Goal: Task Accomplishment & Management: Manage account settings

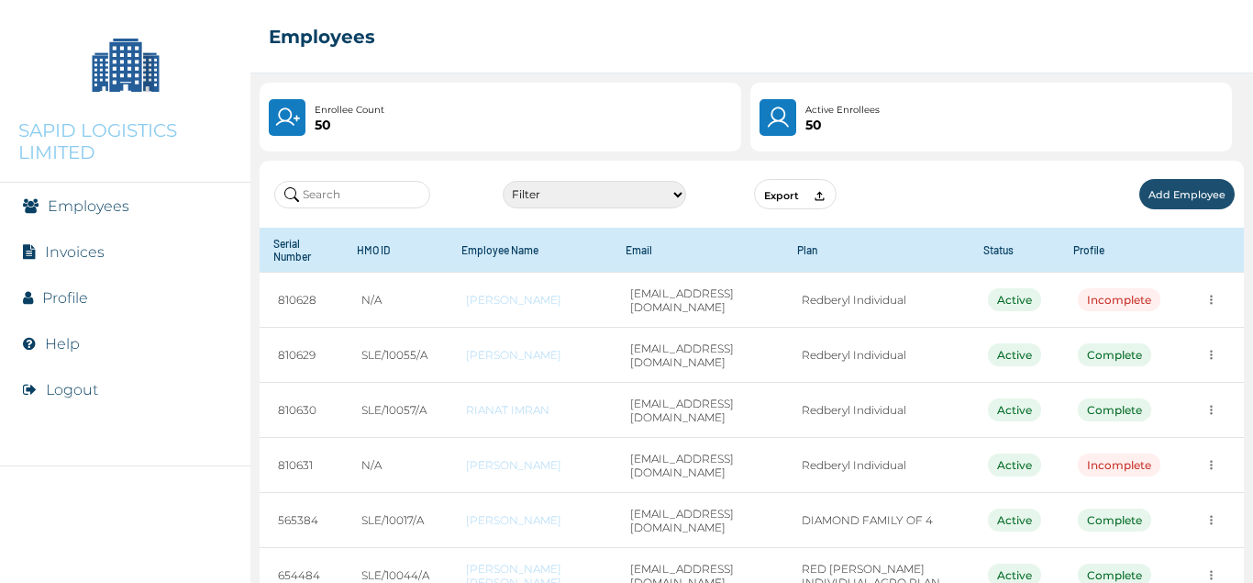
click at [94, 243] on link "Invoices" at bounding box center [75, 251] width 60 height 17
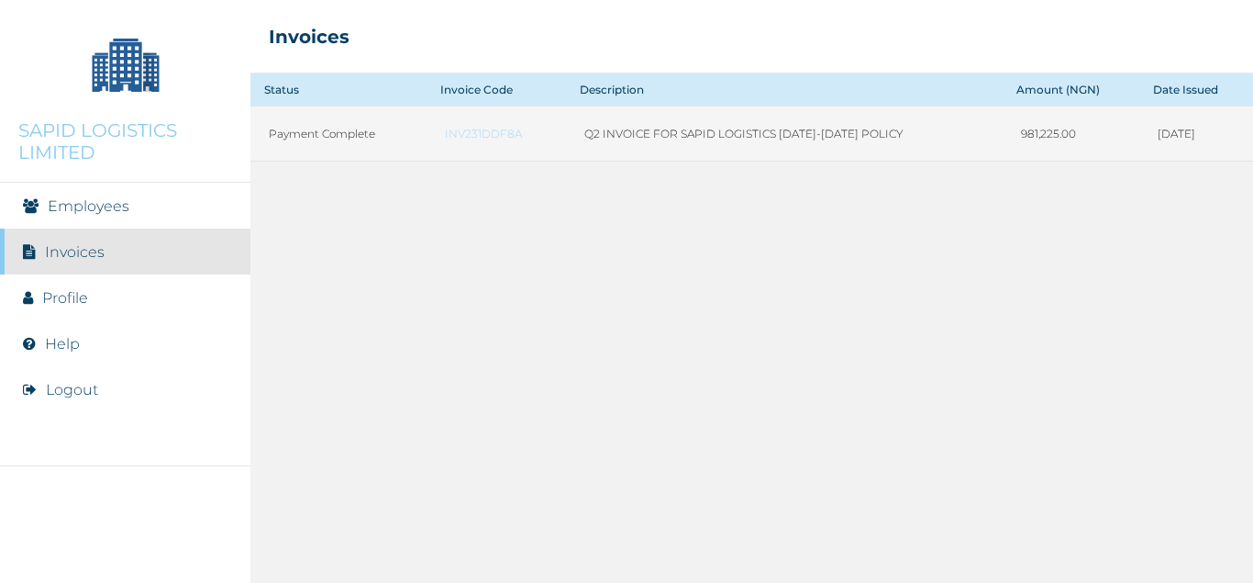
click at [478, 133] on link "INV231DDF8A" at bounding box center [496, 134] width 103 height 14
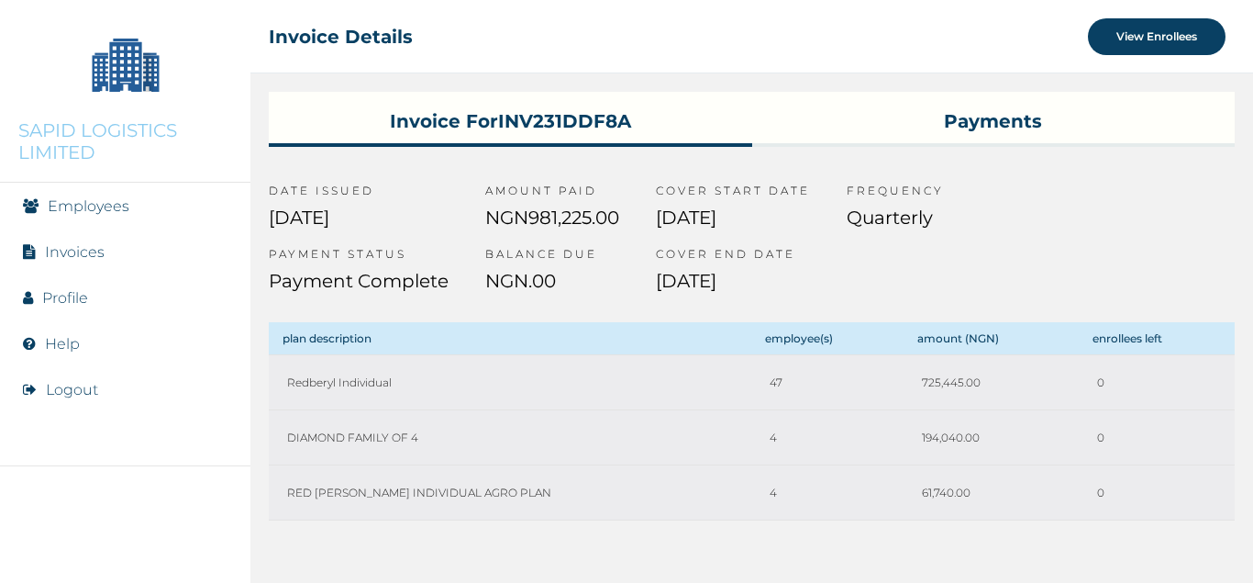
click at [998, 116] on h3 "Payments" at bounding box center [993, 117] width 483 height 51
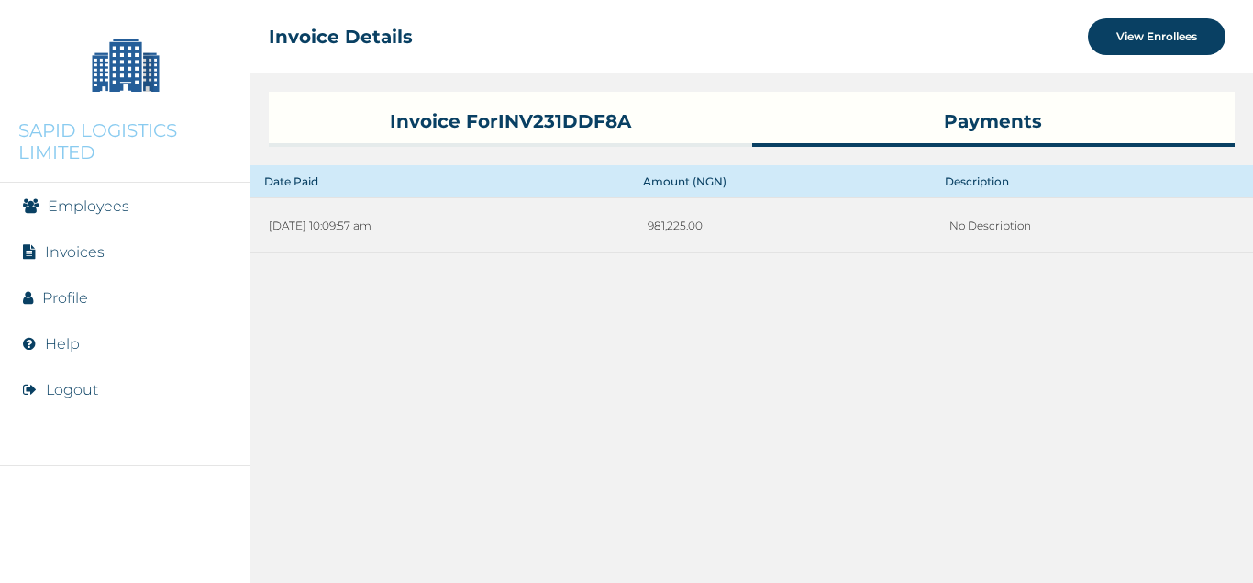
click at [61, 202] on link "Employees" at bounding box center [89, 205] width 82 height 17
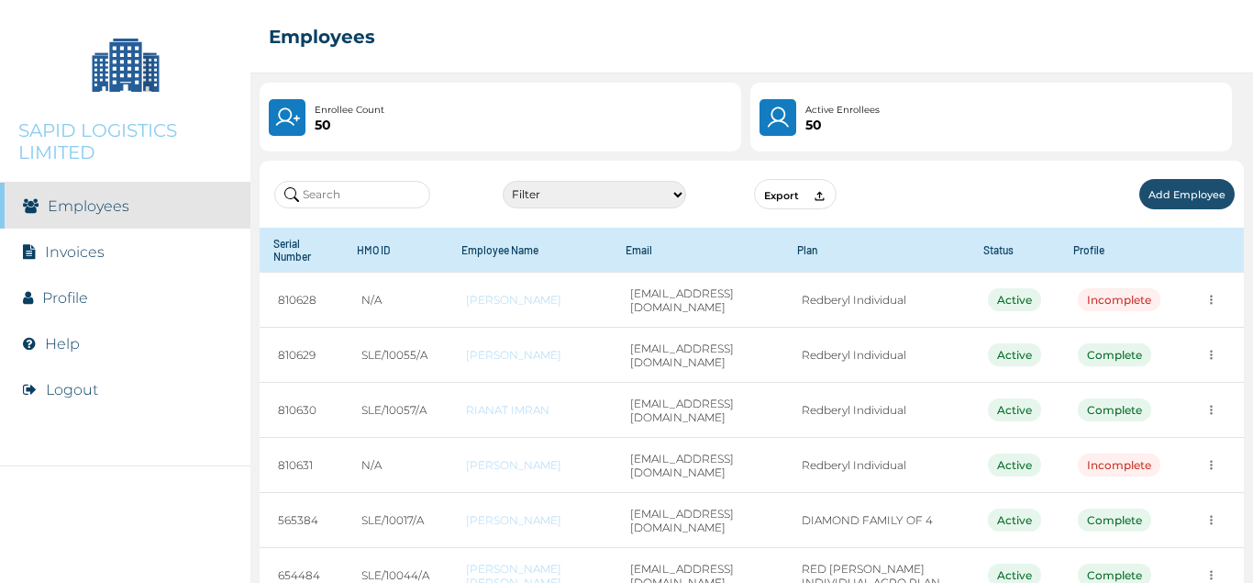
click at [63, 306] on link "Profile" at bounding box center [65, 297] width 46 height 17
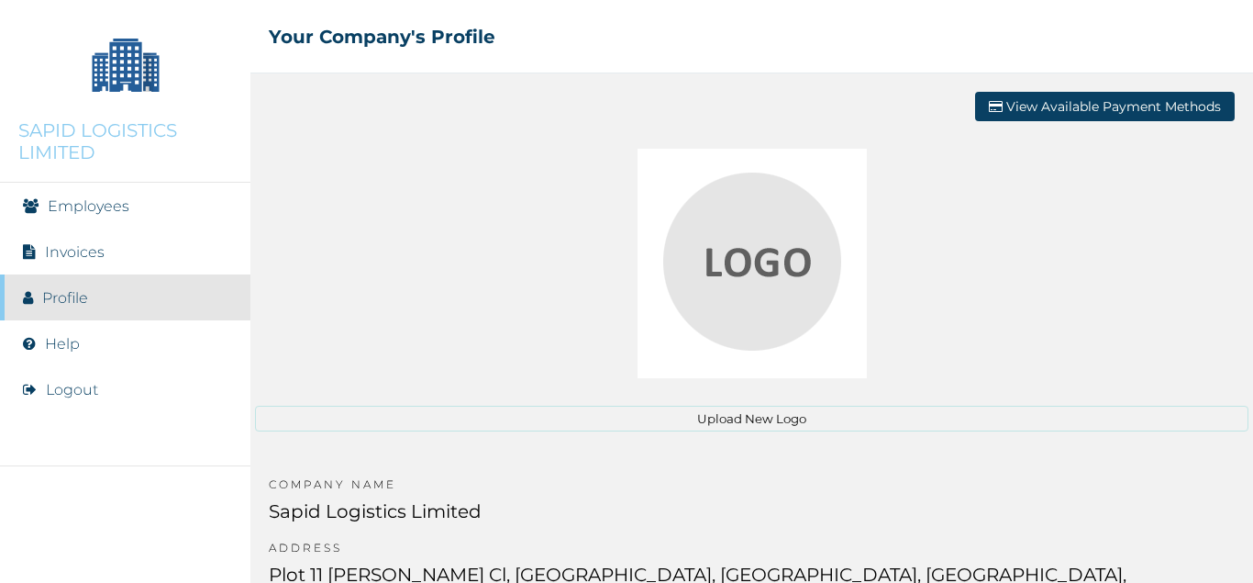
click at [75, 247] on link "Invoices" at bounding box center [75, 251] width 60 height 17
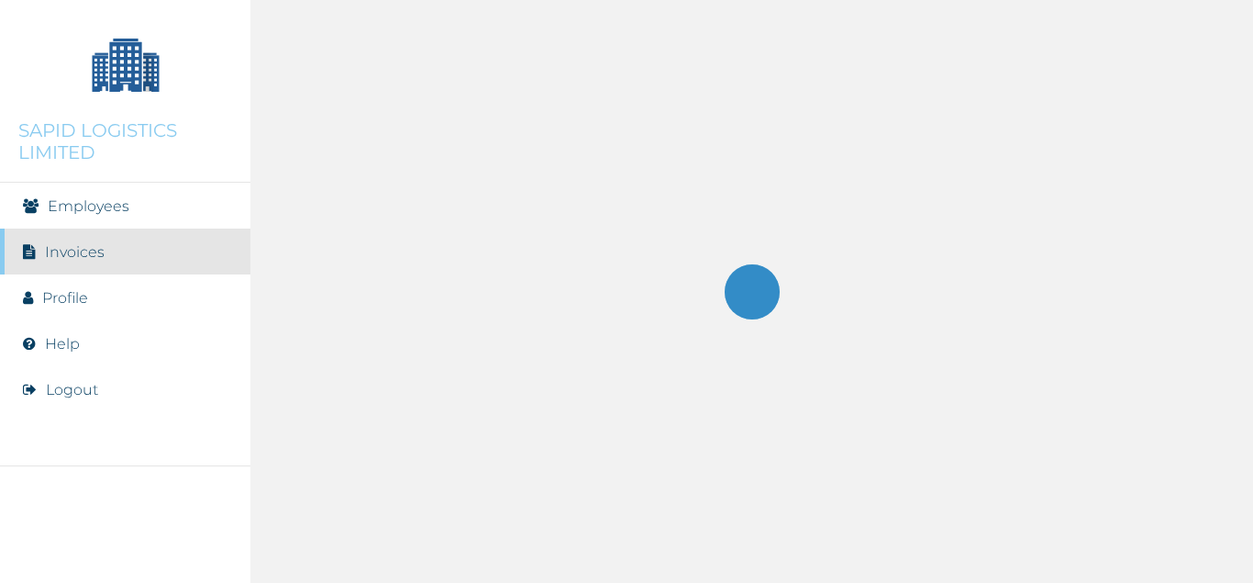
click at [95, 197] on link "Employees" at bounding box center [89, 205] width 82 height 17
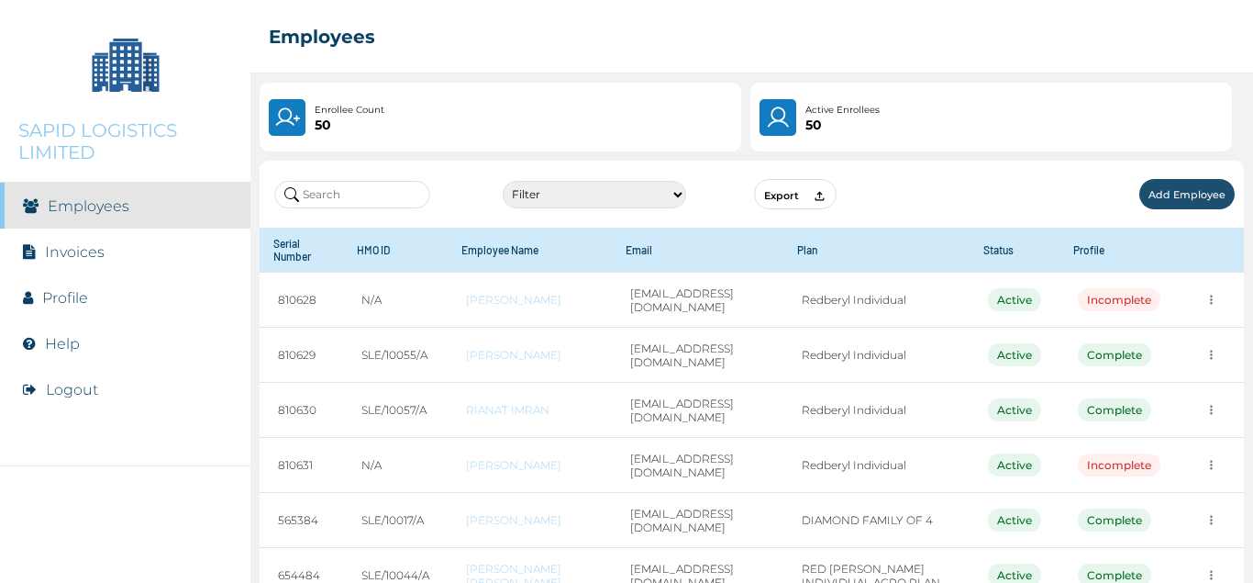
click at [1183, 191] on button "Add Employee" at bounding box center [1187, 194] width 95 height 30
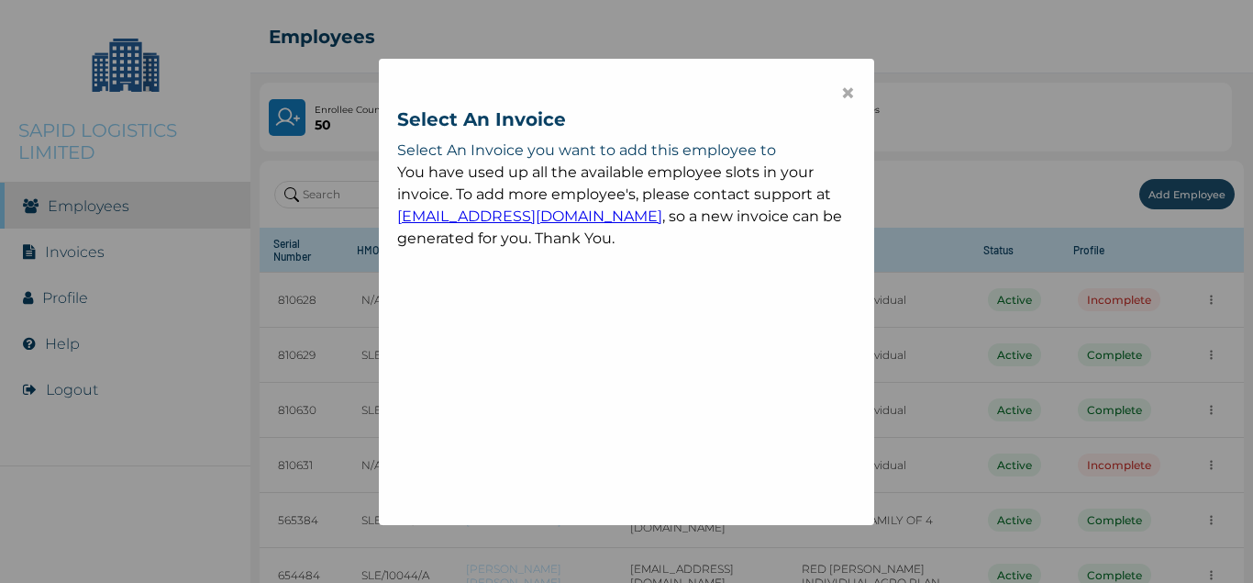
click at [848, 95] on span "×" at bounding box center [848, 92] width 16 height 31
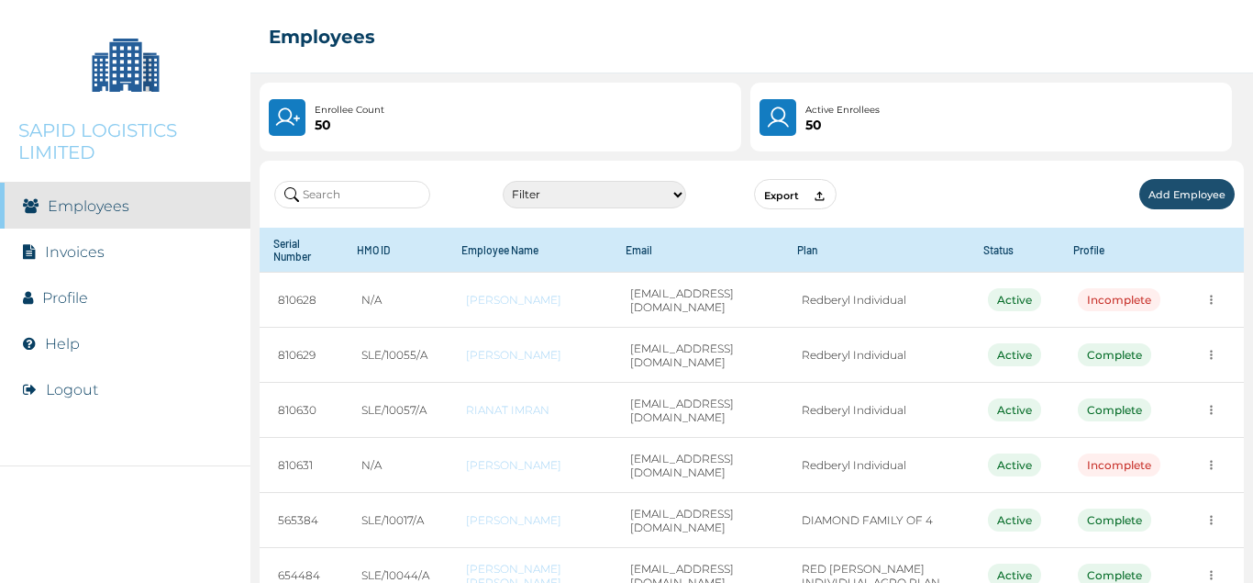
click at [503, 181] on select "Filter Active Suspended Deactivated" at bounding box center [595, 195] width 184 height 28
click option "Deactivated" at bounding box center [0, 0] width 0 height 0
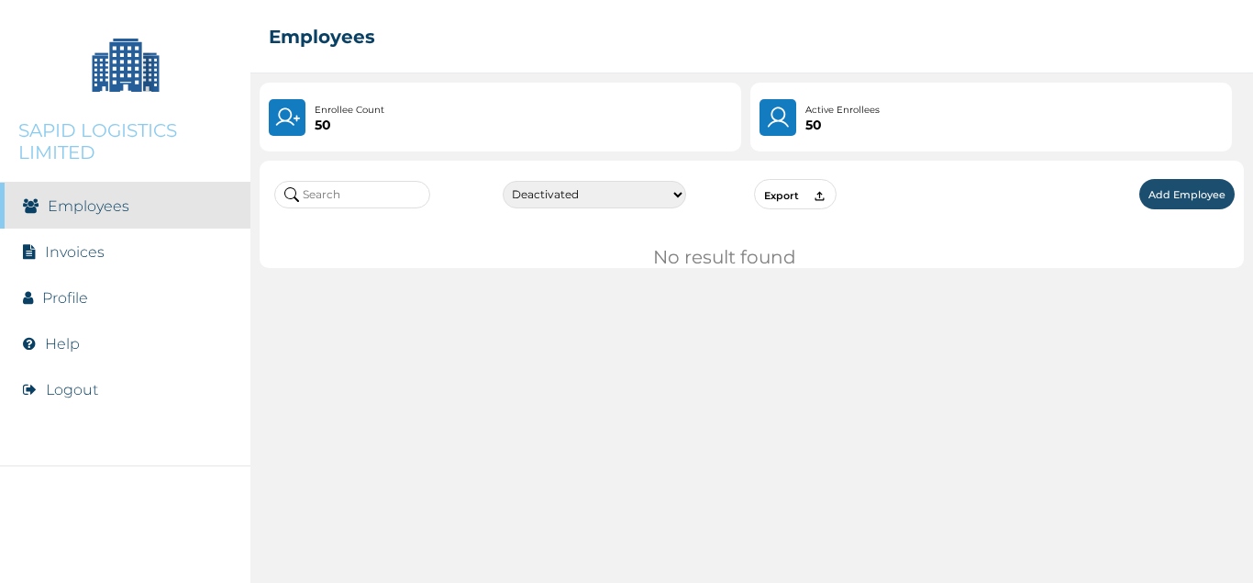
click at [503, 181] on select "Filter Active Suspended Deactivated" at bounding box center [595, 195] width 184 height 28
click option "Suspended" at bounding box center [0, 0] width 0 height 0
click at [503, 181] on select "Filter Active Suspended Deactivated" at bounding box center [595, 195] width 184 height 28
select select "1"
click option "Active" at bounding box center [0, 0] width 0 height 0
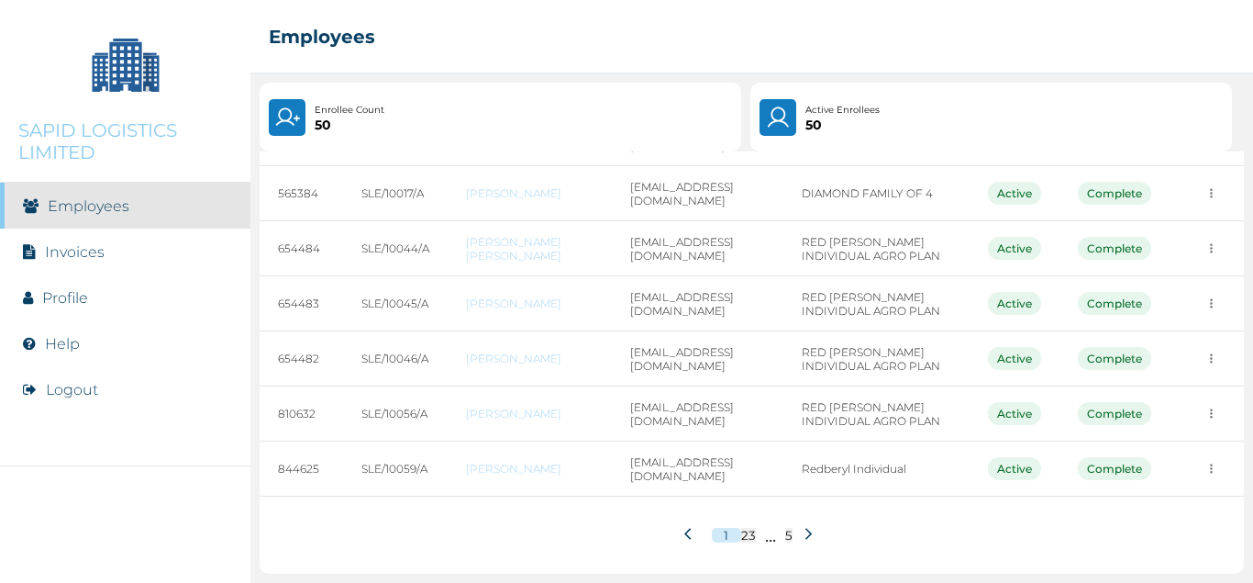
scroll to position [349, 0]
click at [751, 530] on button "3" at bounding box center [752, 535] width 7 height 15
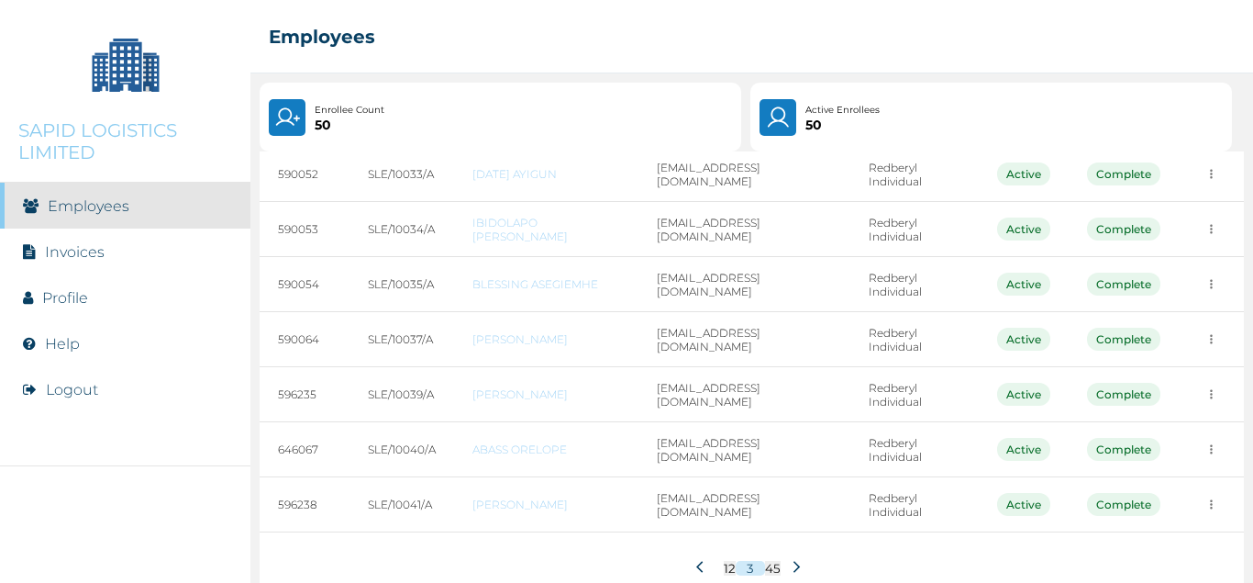
scroll to position [321, 0]
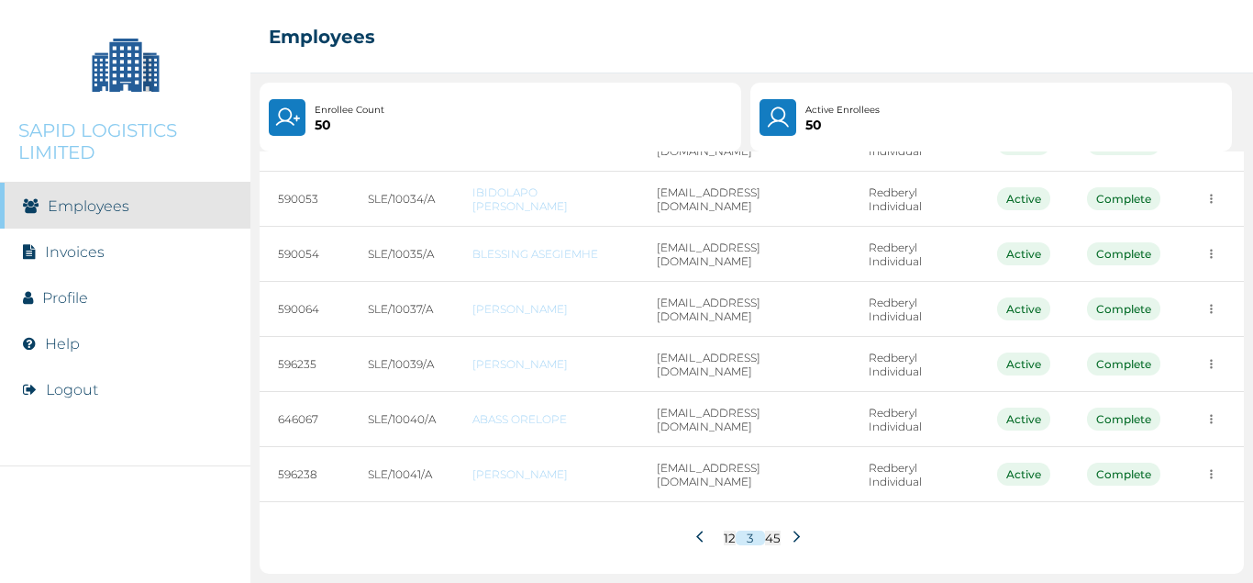
click at [772, 539] on button "4" at bounding box center [769, 537] width 8 height 15
click at [778, 537] on button "5" at bounding box center [776, 537] width 7 height 15
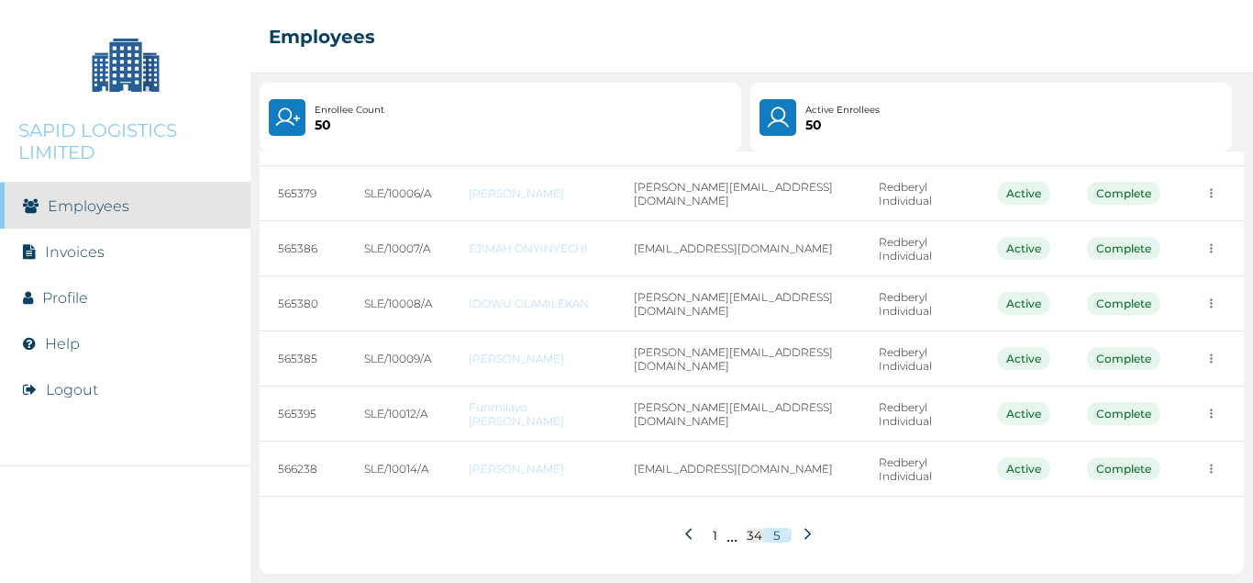
scroll to position [0, 0]
